Goal: Find specific page/section: Find specific page/section

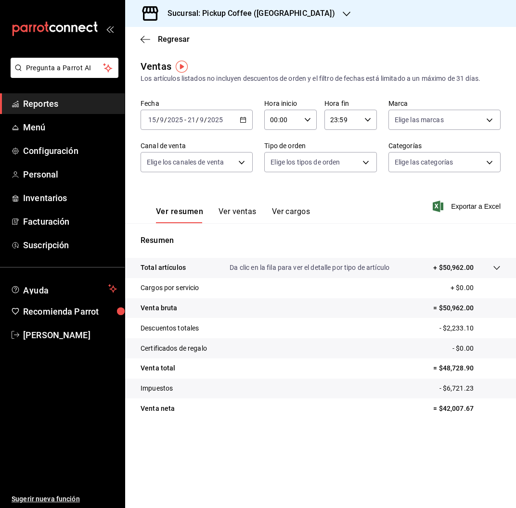
click at [293, 18] on div "Sucursal: Pickup Coffee ([GEOGRAPHIC_DATA])" at bounding box center [243, 13] width 221 height 27
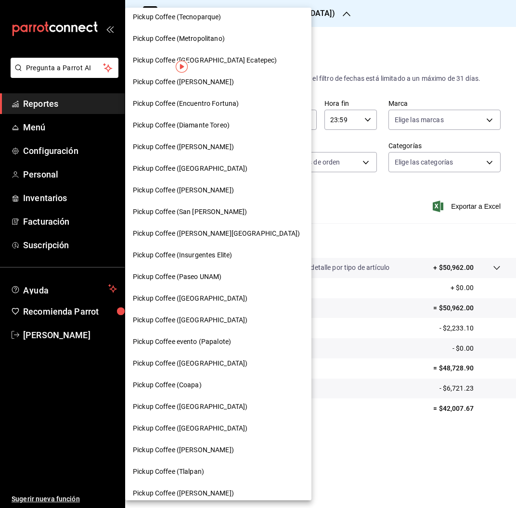
scroll to position [48, 0]
click at [225, 253] on span "Pickup Coffee (Insurgentes Elite)" at bounding box center [182, 256] width 99 height 10
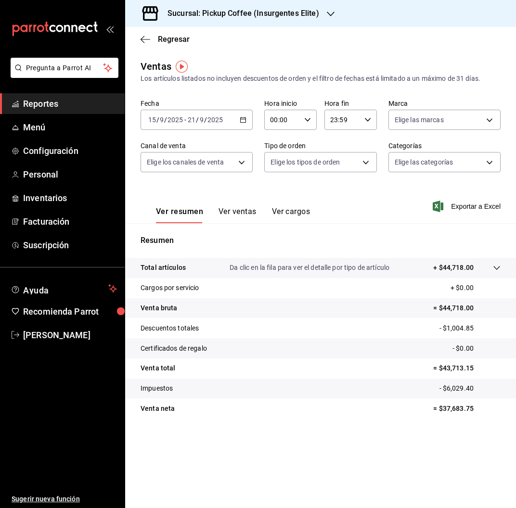
click at [57, 100] on span "Reportes" at bounding box center [70, 103] width 94 height 13
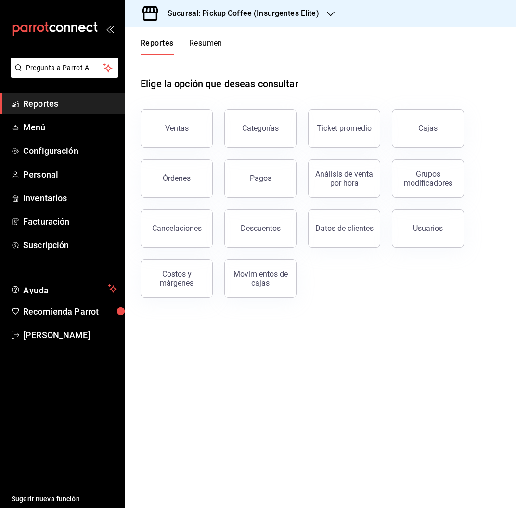
click at [208, 34] on div "Reportes Resumen" at bounding box center [173, 41] width 97 height 28
click at [205, 42] on button "Resumen" at bounding box center [205, 46] width 33 height 16
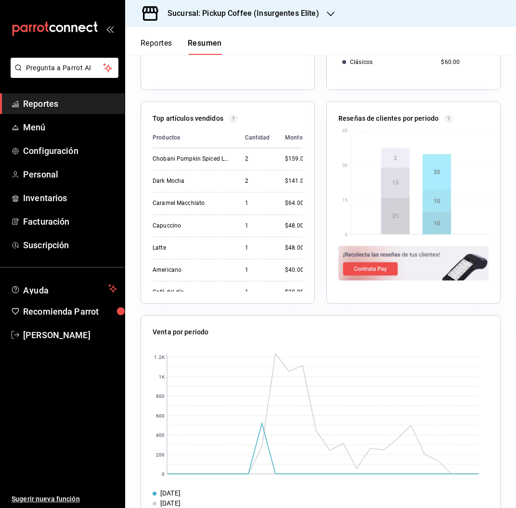
scroll to position [421, 0]
